Goal: Communication & Community: Answer question/provide support

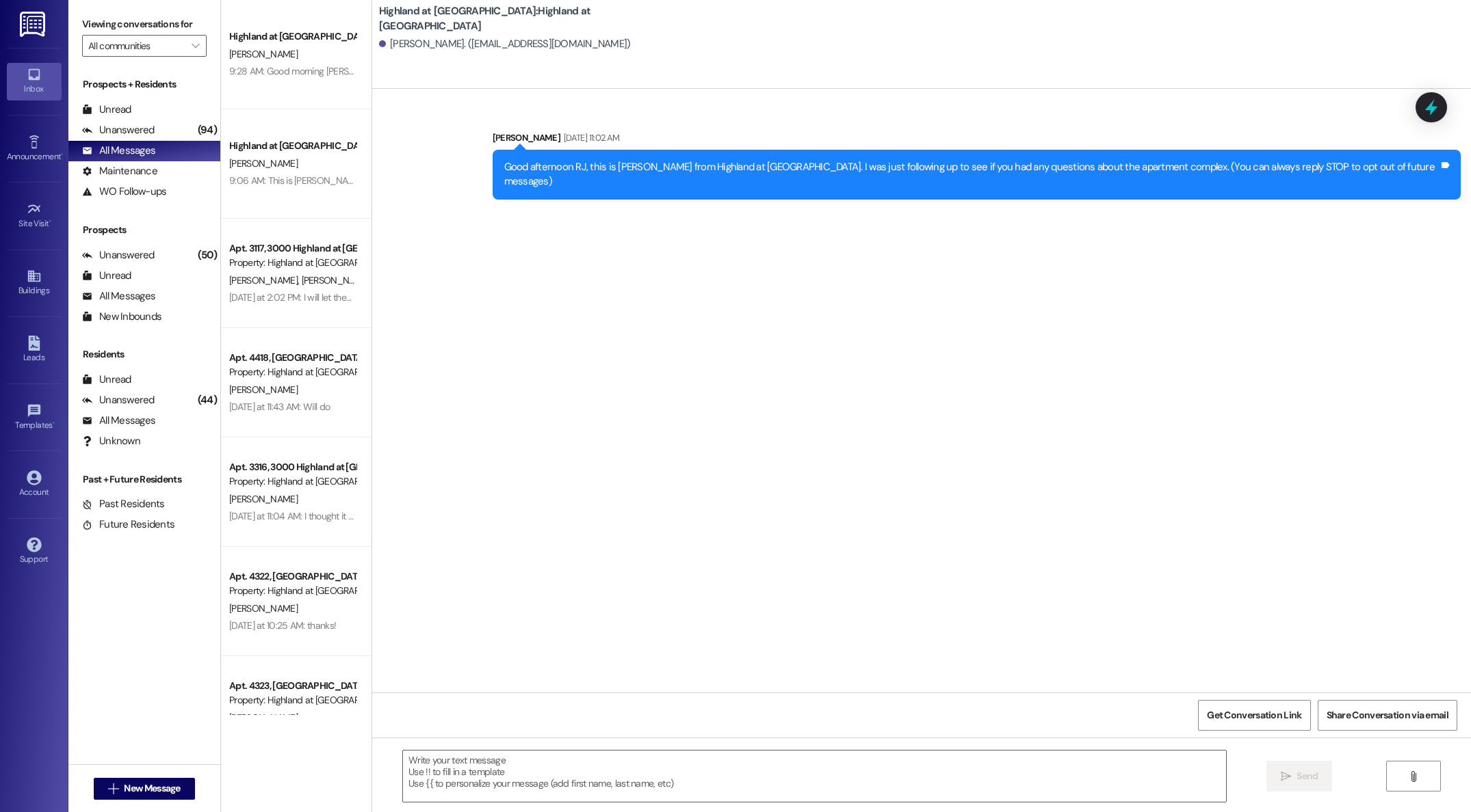
click at [256, 43] on div "Highland at [GEOGRAPHIC_DATA]" at bounding box center [292, 36] width 126 height 14
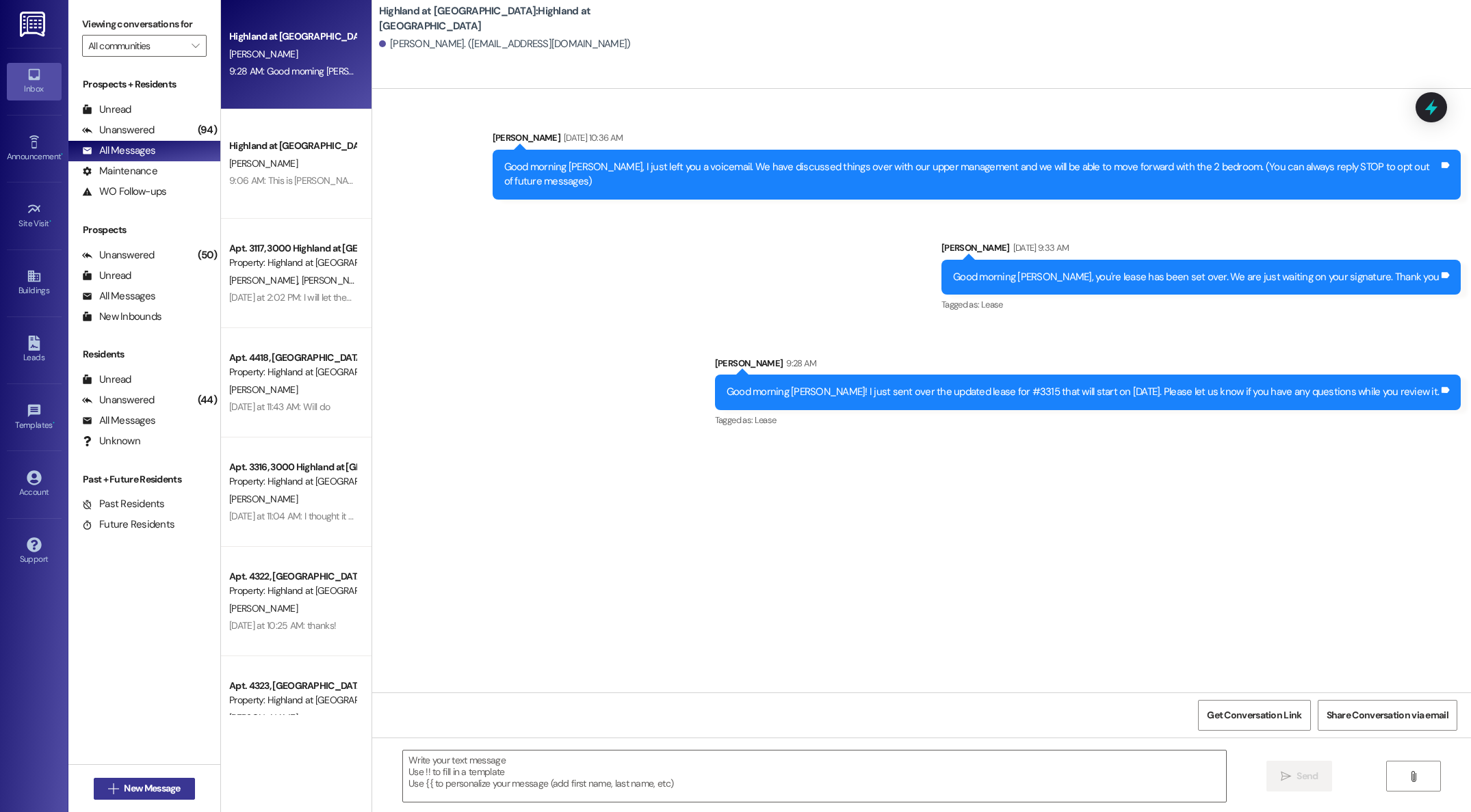
click at [161, 787] on span "New Message" at bounding box center [152, 789] width 56 height 14
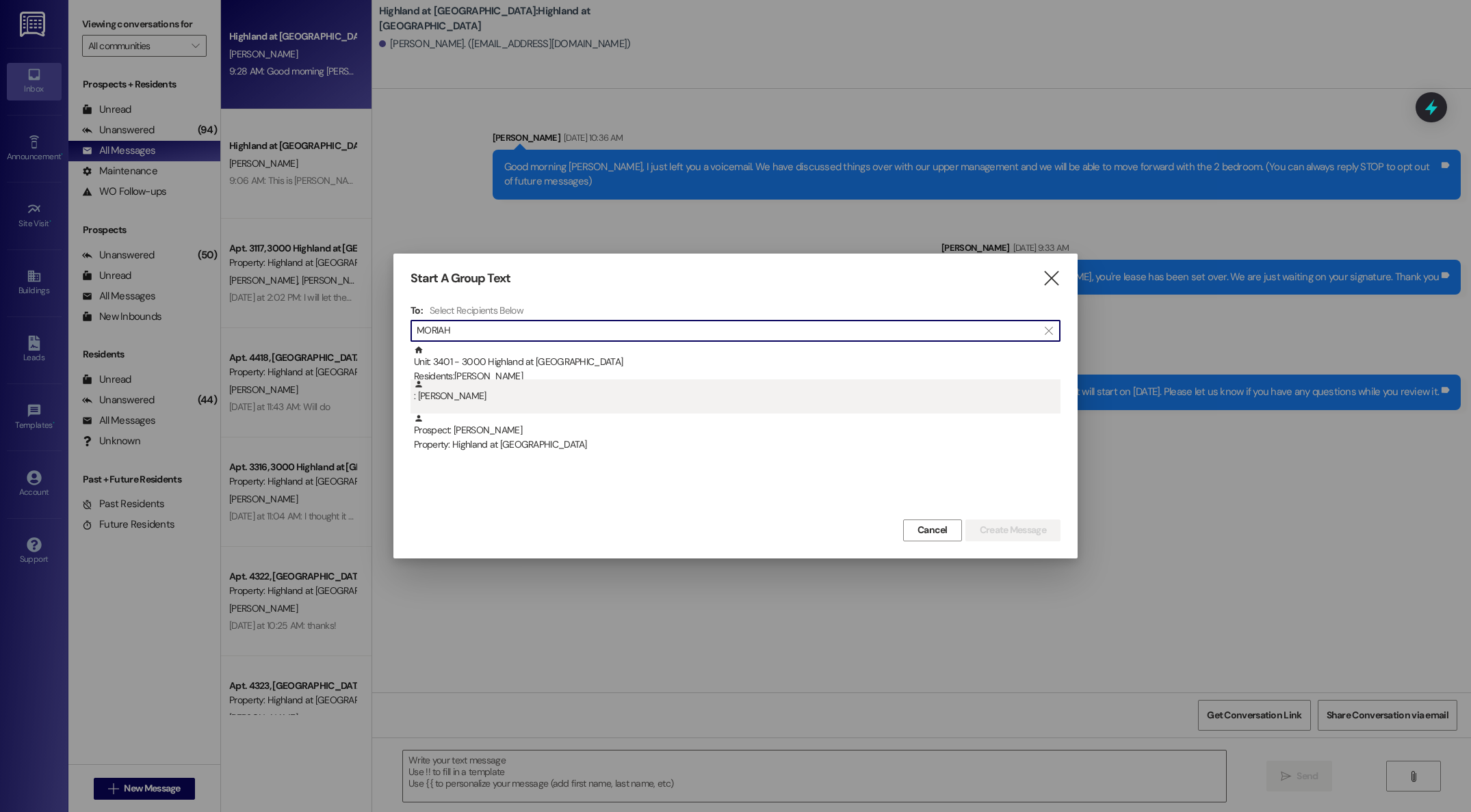
type input "MORIAH"
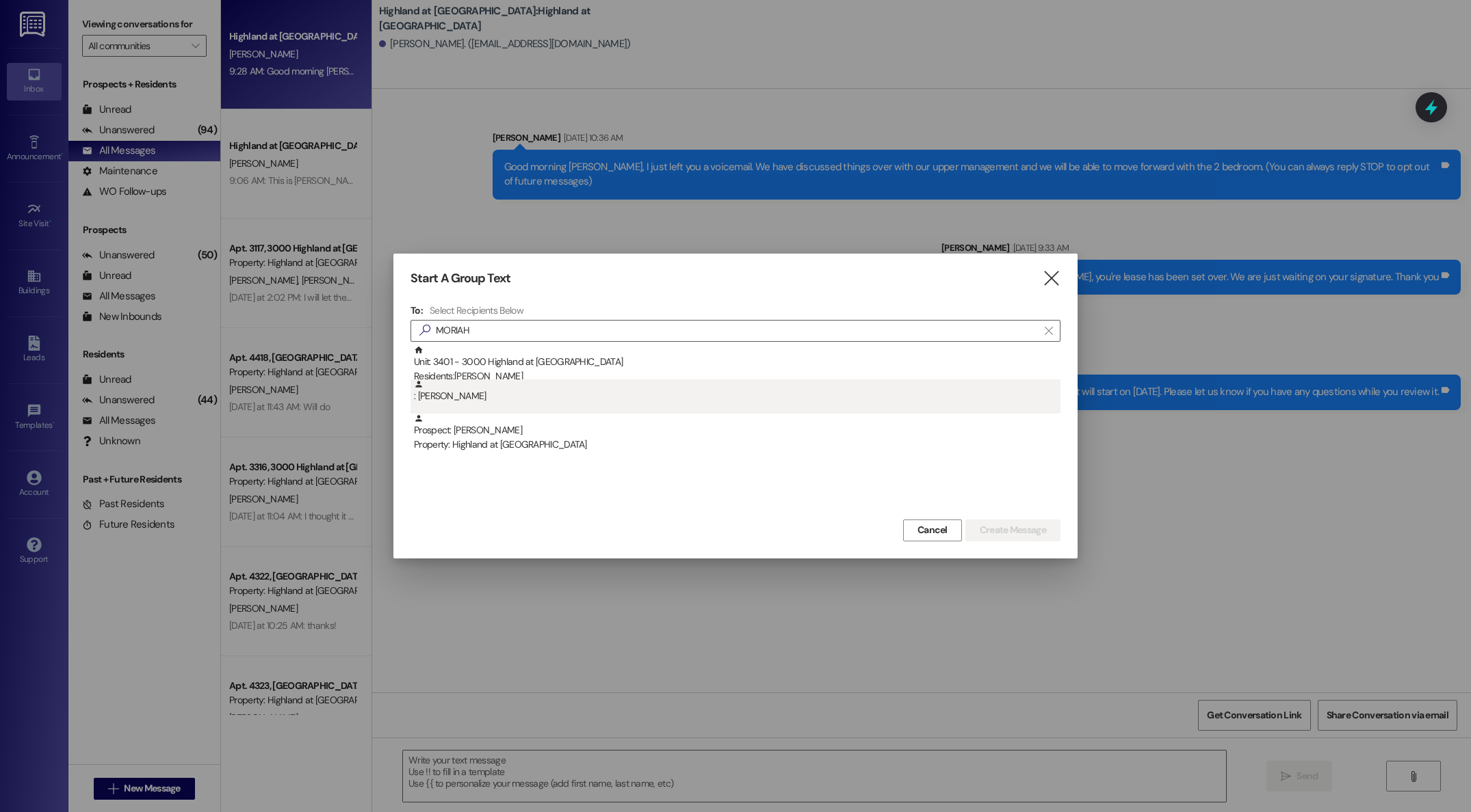
click at [449, 392] on div ": [PERSON_NAME]" at bounding box center [737, 392] width 647 height 24
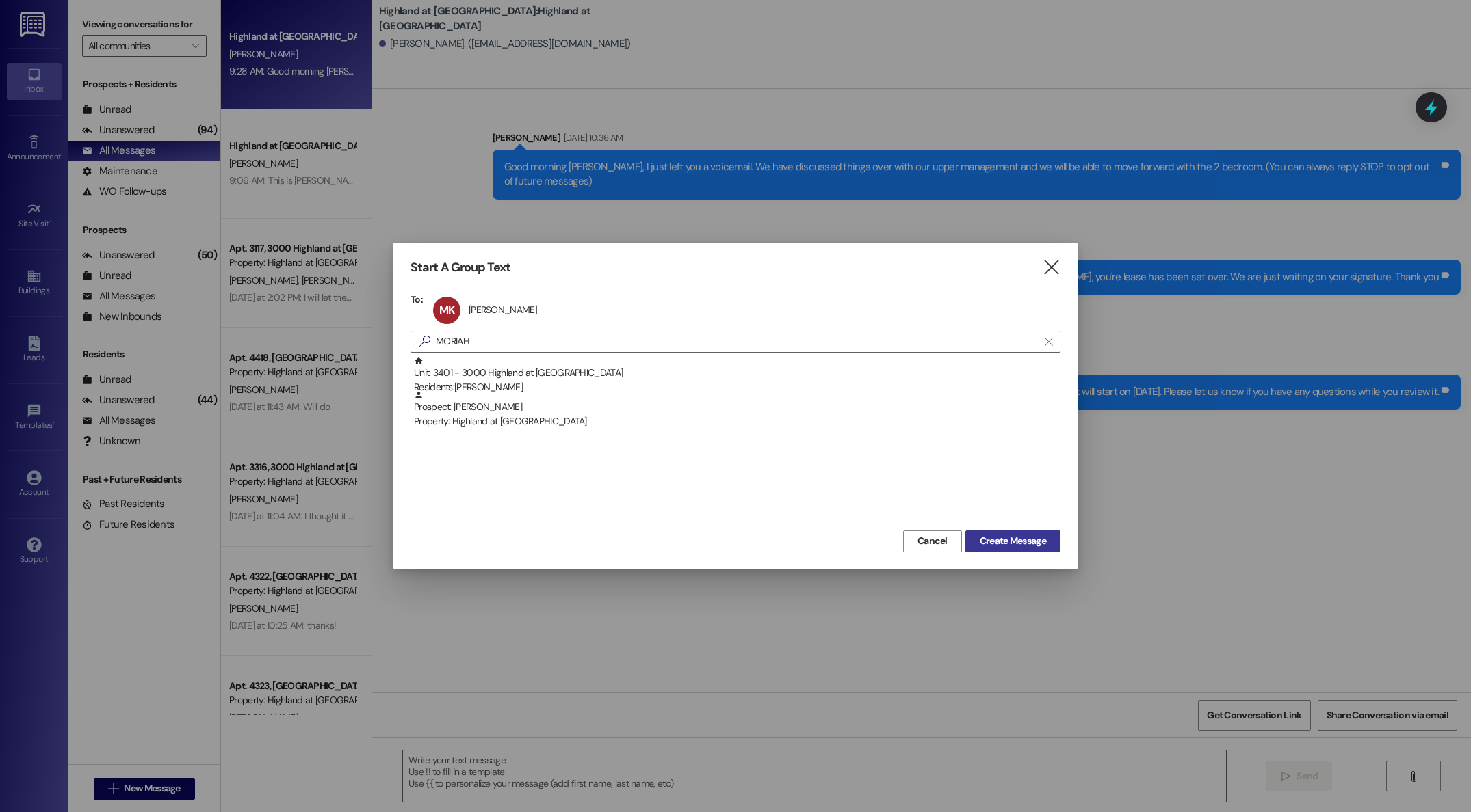
click at [1030, 543] on span "Create Message" at bounding box center [1012, 541] width 66 height 14
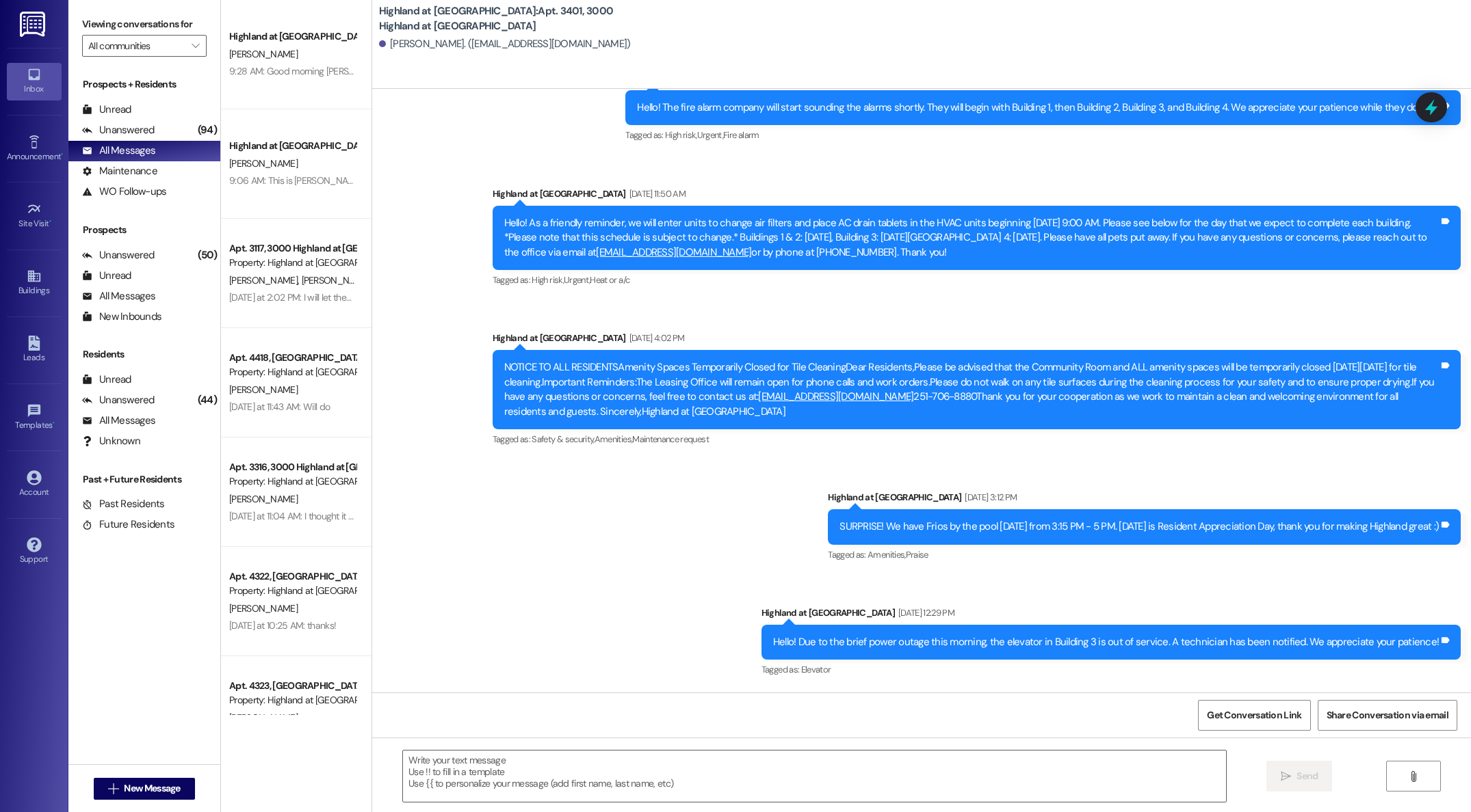
scroll to position [9842, 0]
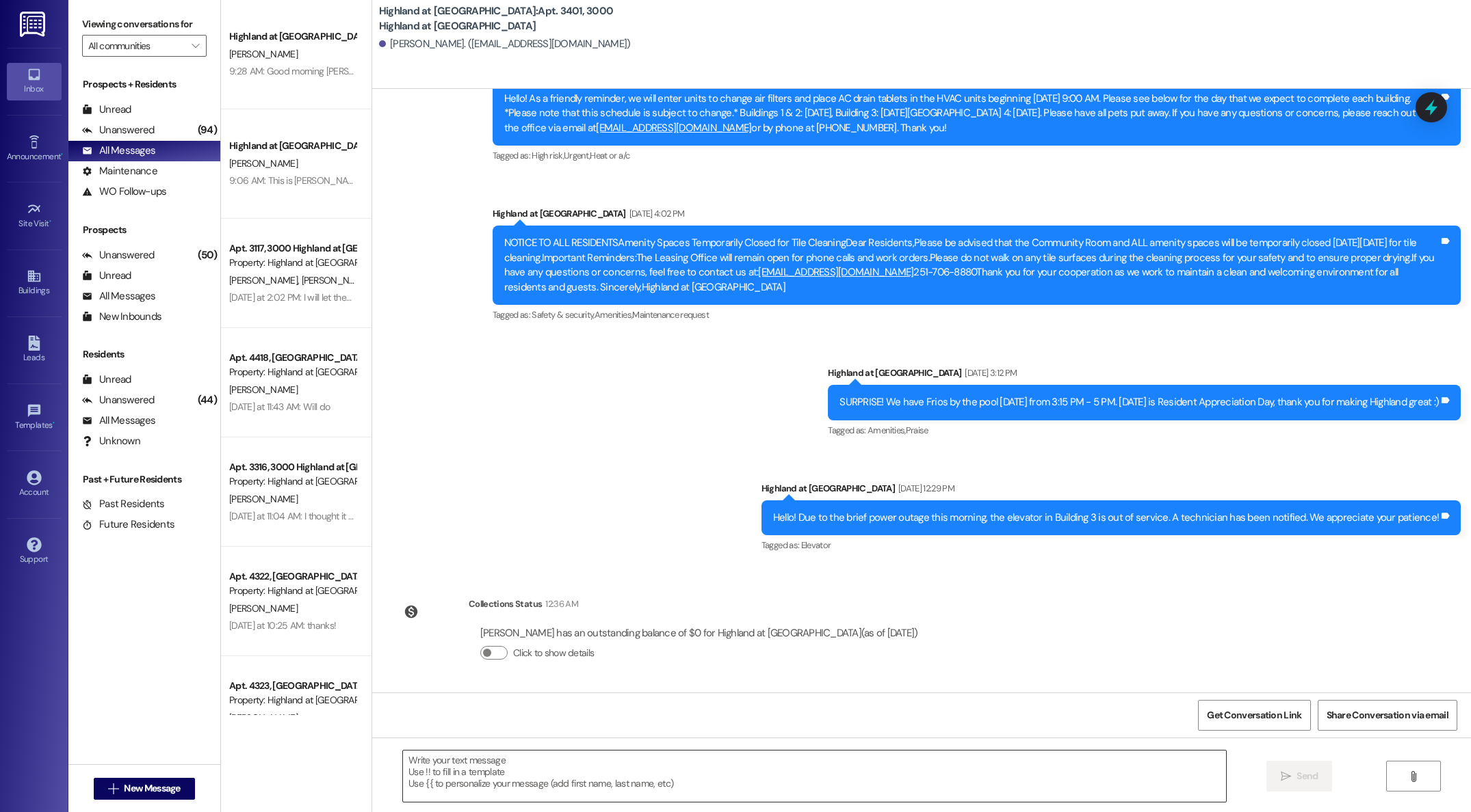
click at [593, 762] on textarea at bounding box center [814, 776] width 823 height 51
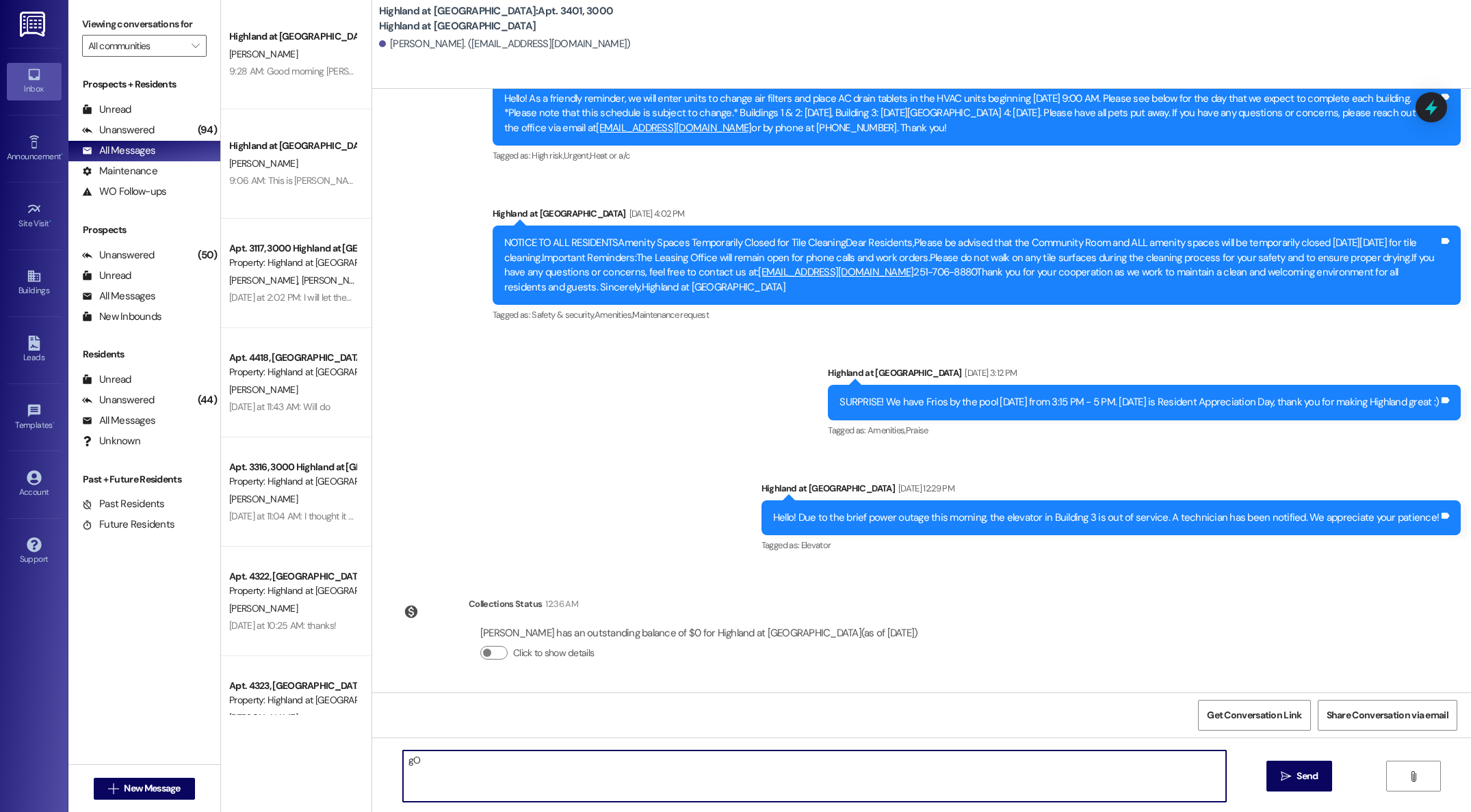
type textarea "g"
type textarea "Good morning [PERSON_NAME],"
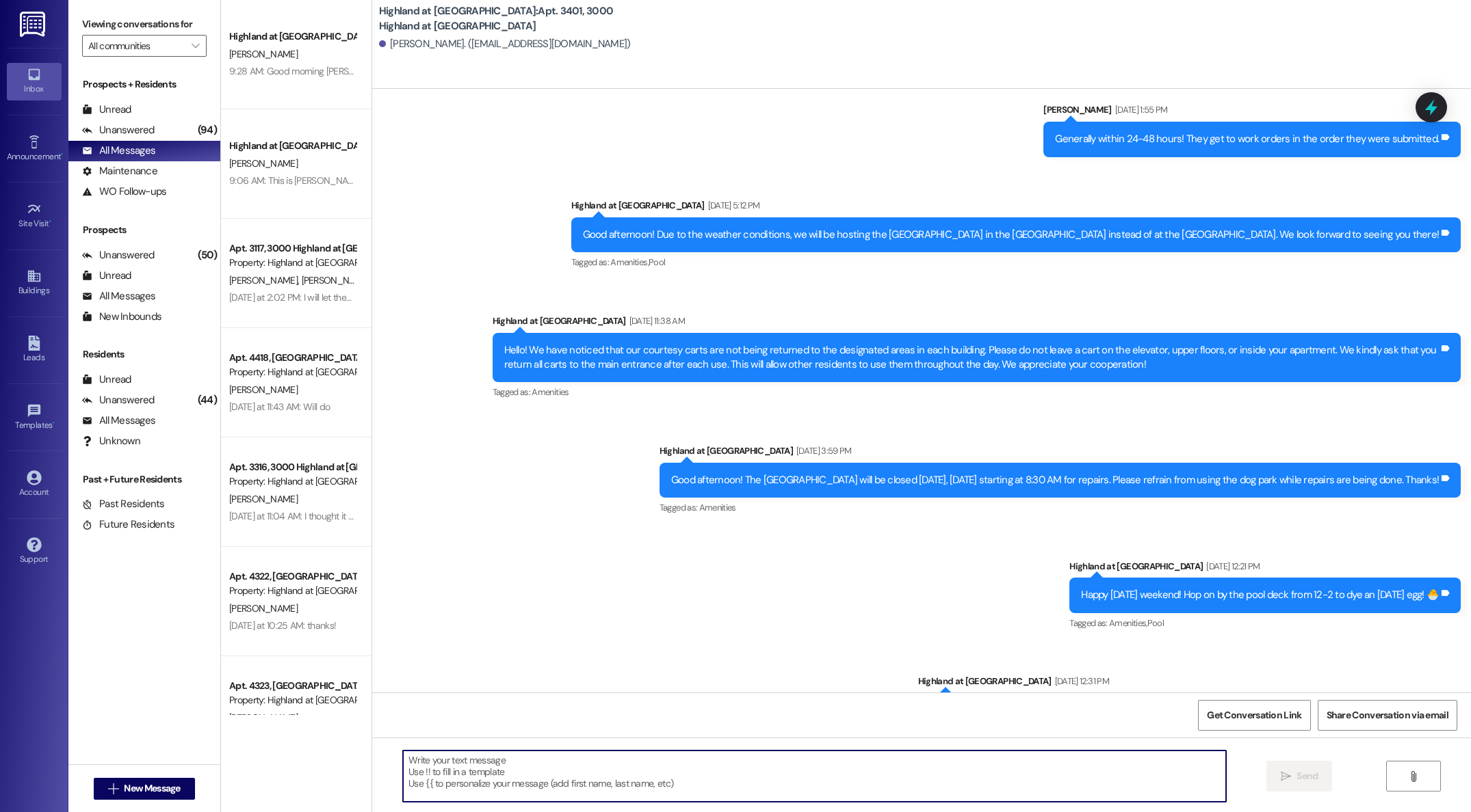
scroll to position [6186, 0]
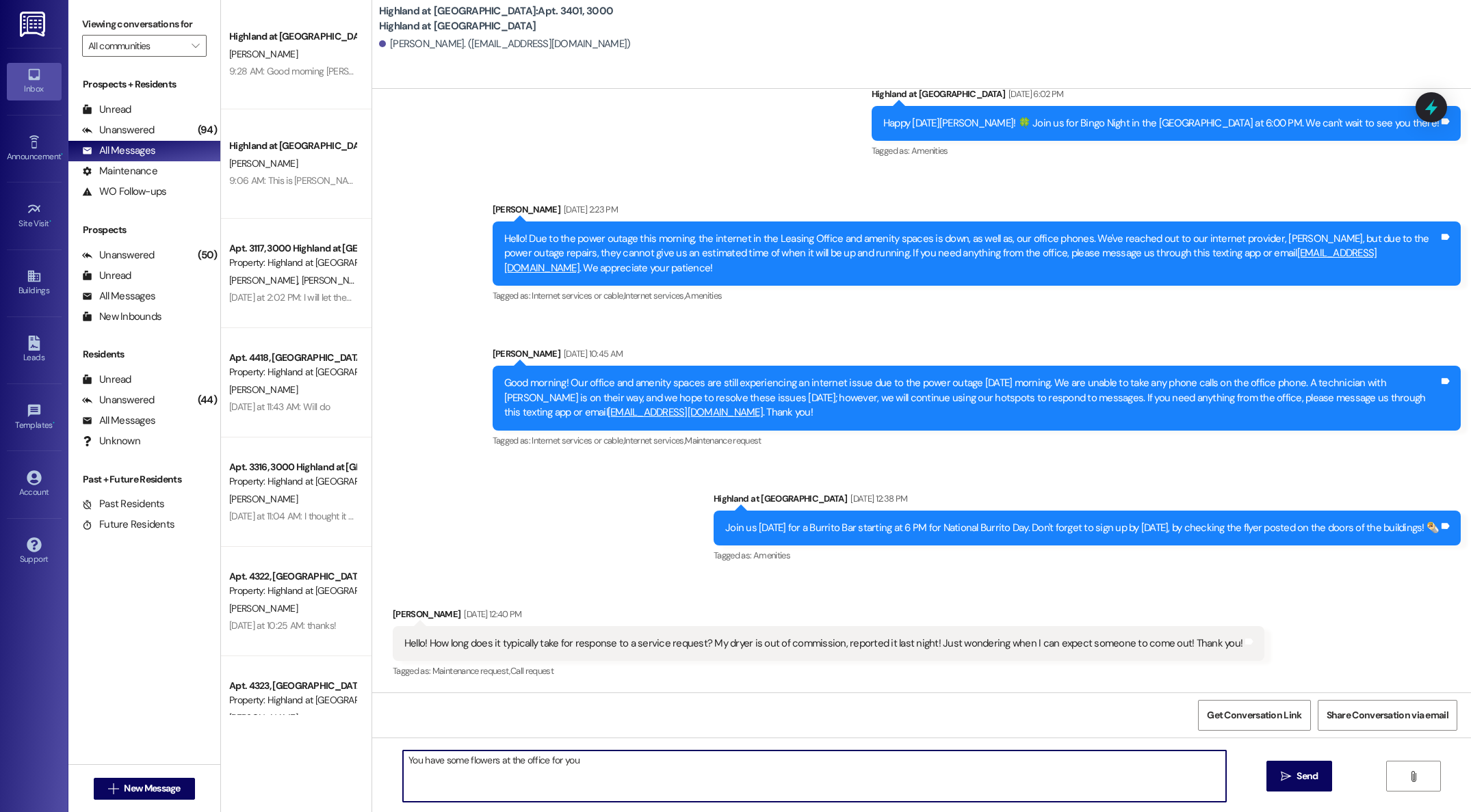
type textarea "You have some flowers at the office for you."
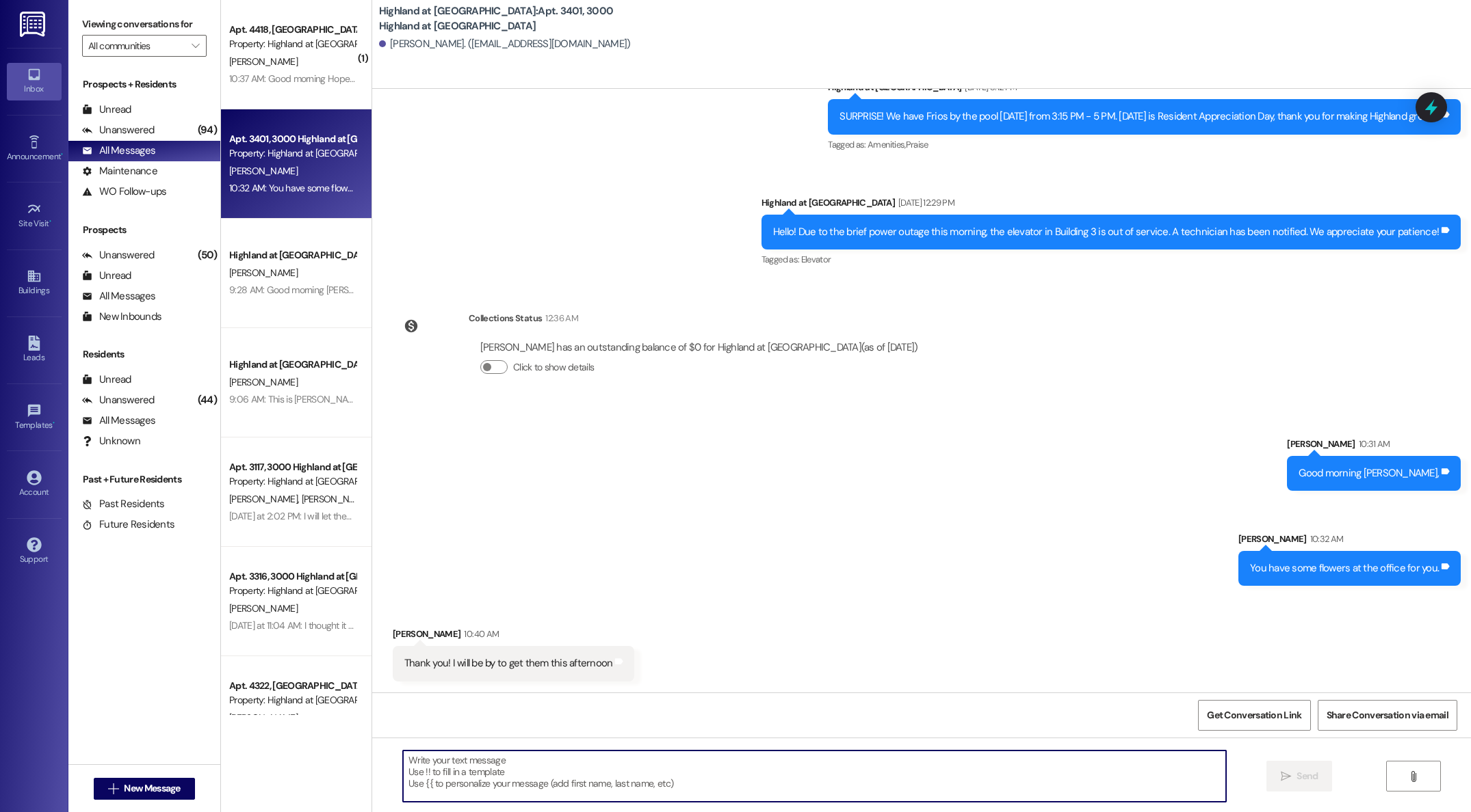
scroll to position [10129, 0]
